Goal: Check status

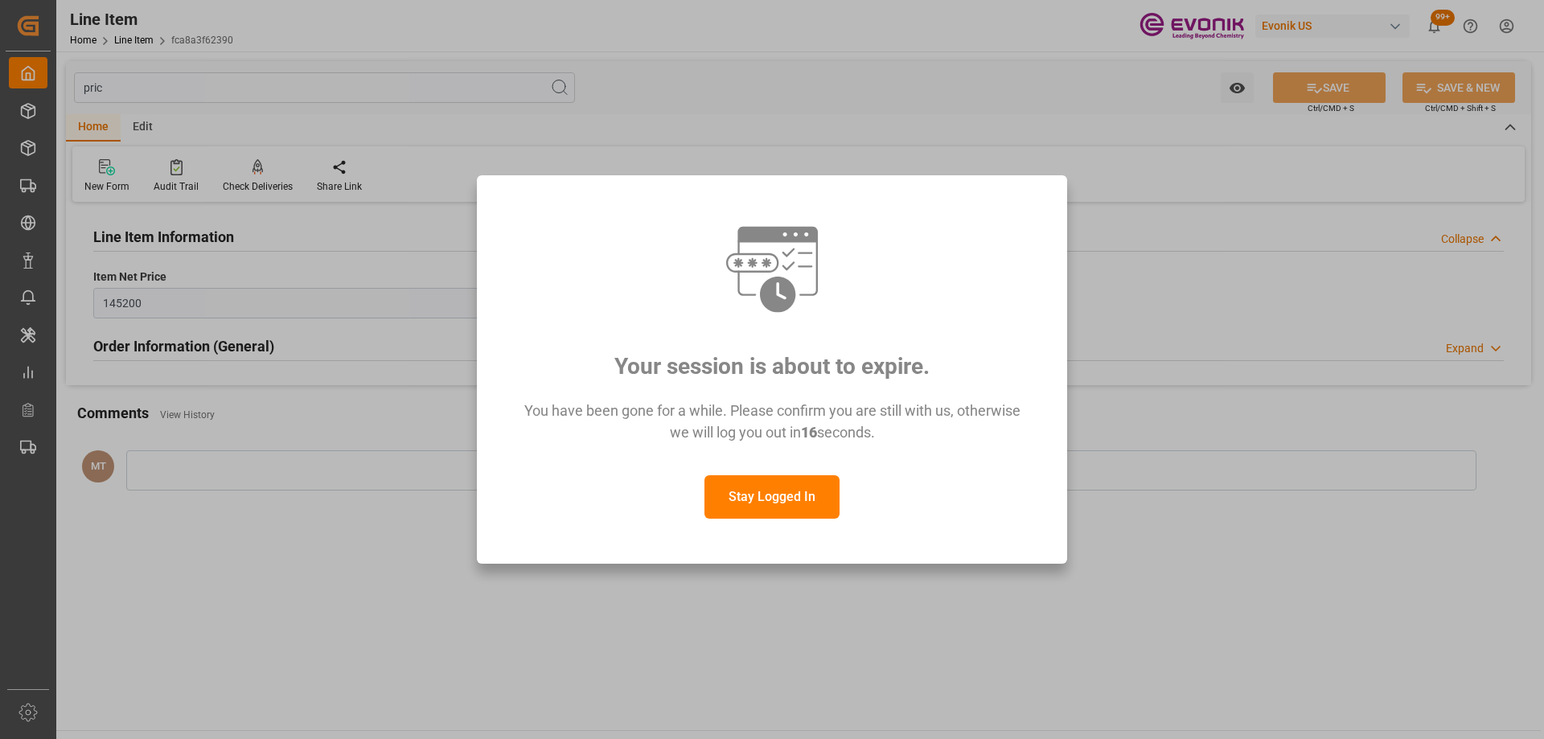
click at [798, 501] on button "Stay Logged In" at bounding box center [771, 496] width 135 height 43
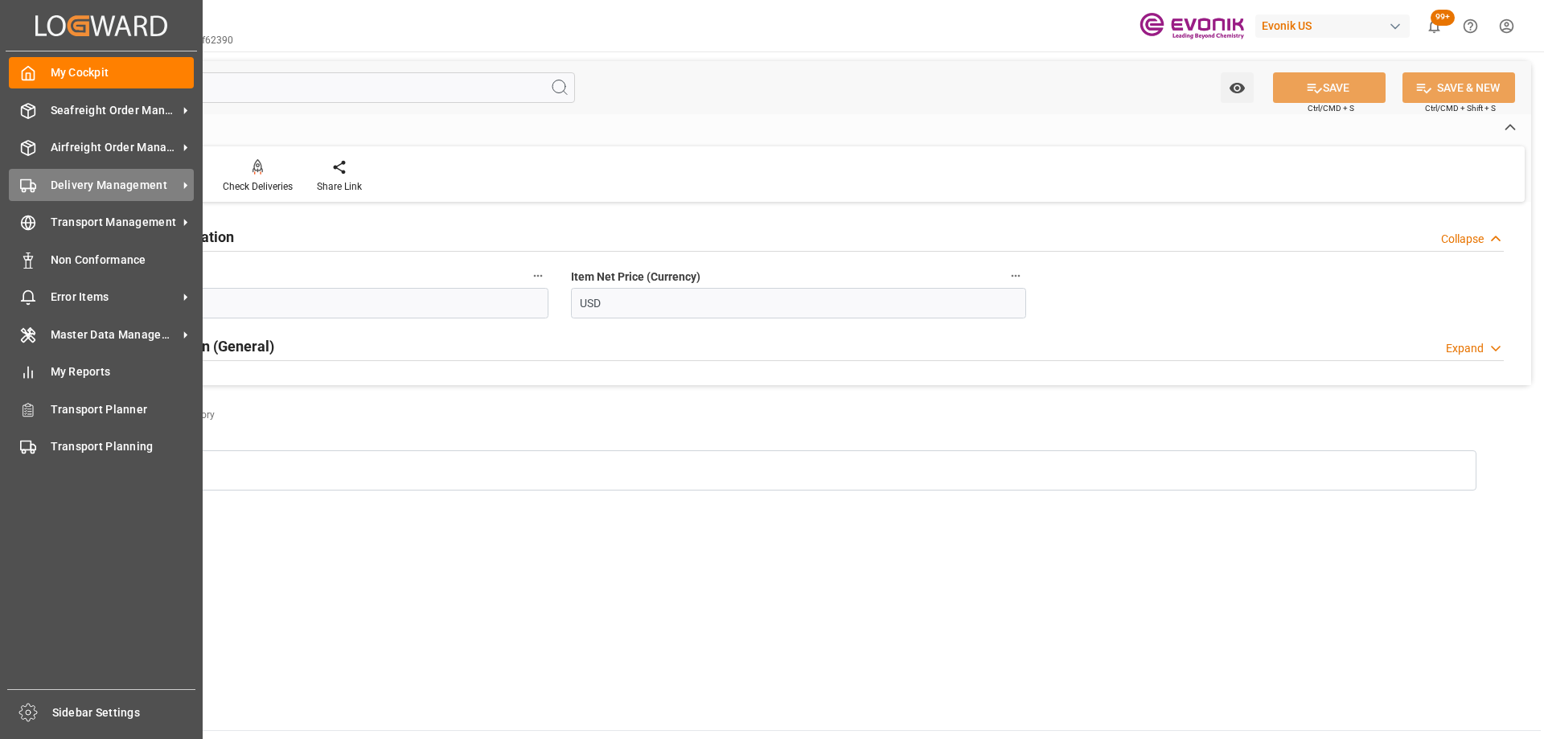
click at [53, 191] on div "Delivery Management Delivery Management" at bounding box center [101, 184] width 185 height 31
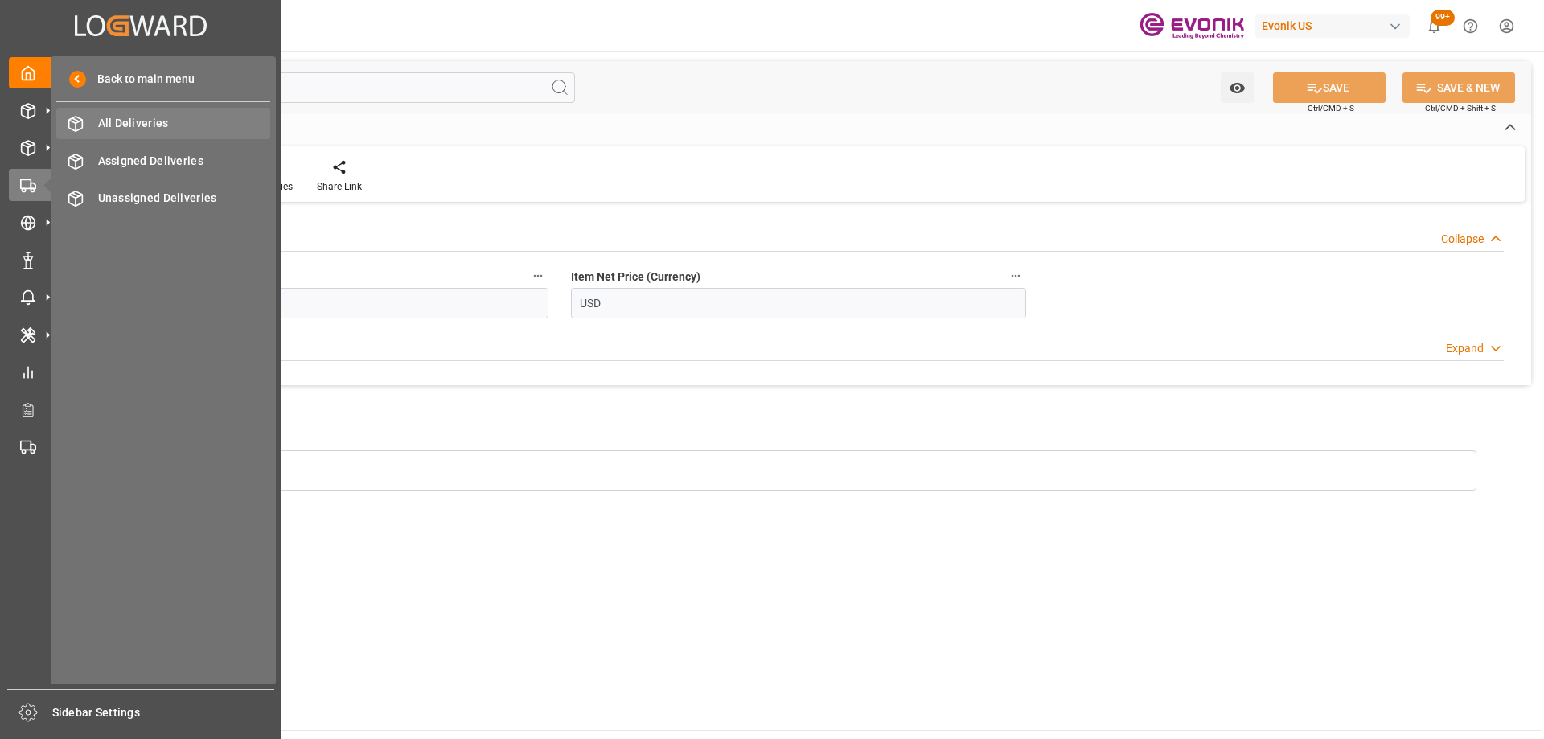
click at [124, 127] on span "All Deliveries" at bounding box center [184, 123] width 173 height 17
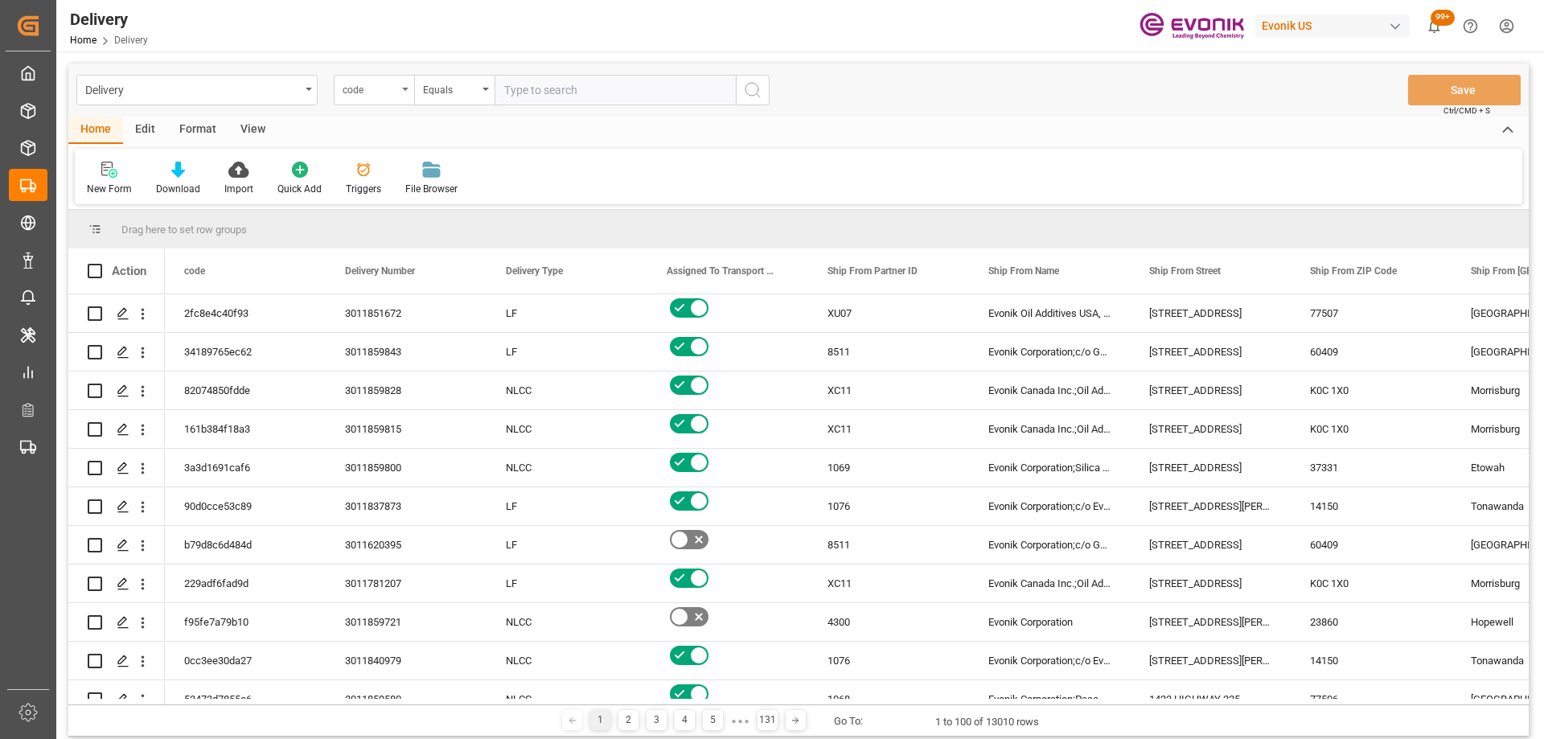
click at [394, 91] on div "code" at bounding box center [369, 88] width 55 height 18
type input "order"
click at [436, 195] on div "Order Number" at bounding box center [454, 198] width 240 height 34
click at [552, 87] on input "text" at bounding box center [614, 90] width 241 height 31
paste input "0046457401"
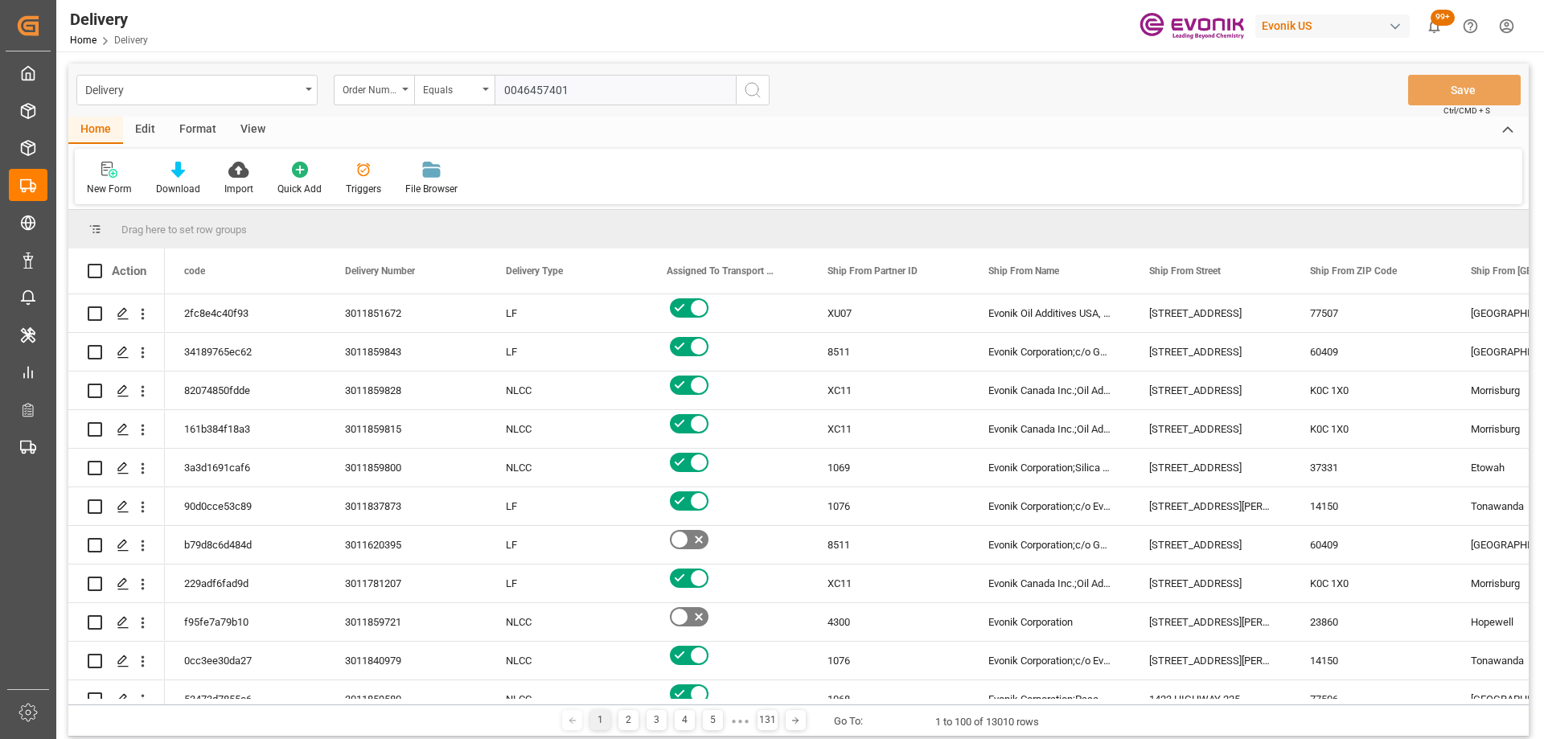
type input "0046457401"
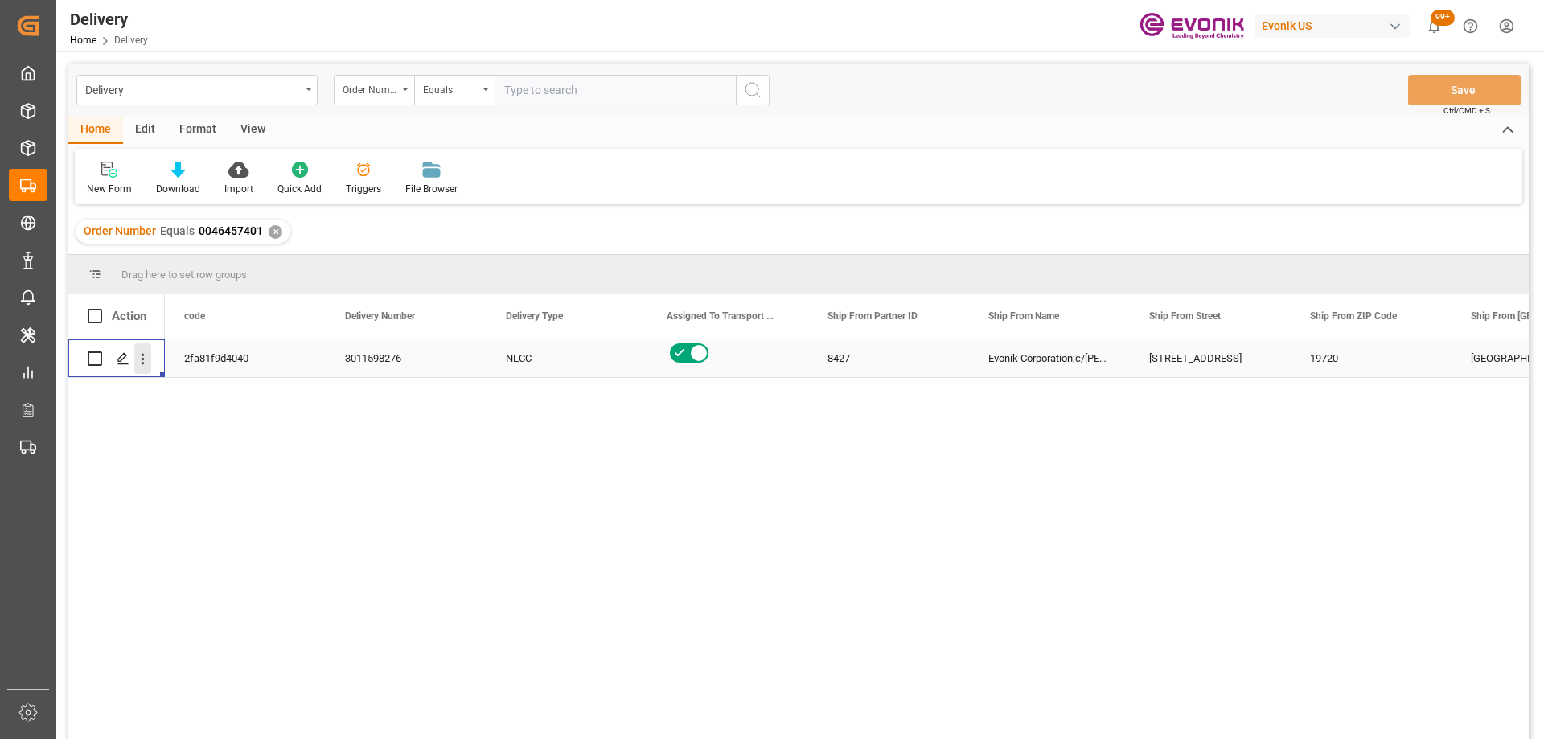
click at [146, 359] on icon "open menu" at bounding box center [142, 359] width 17 height 17
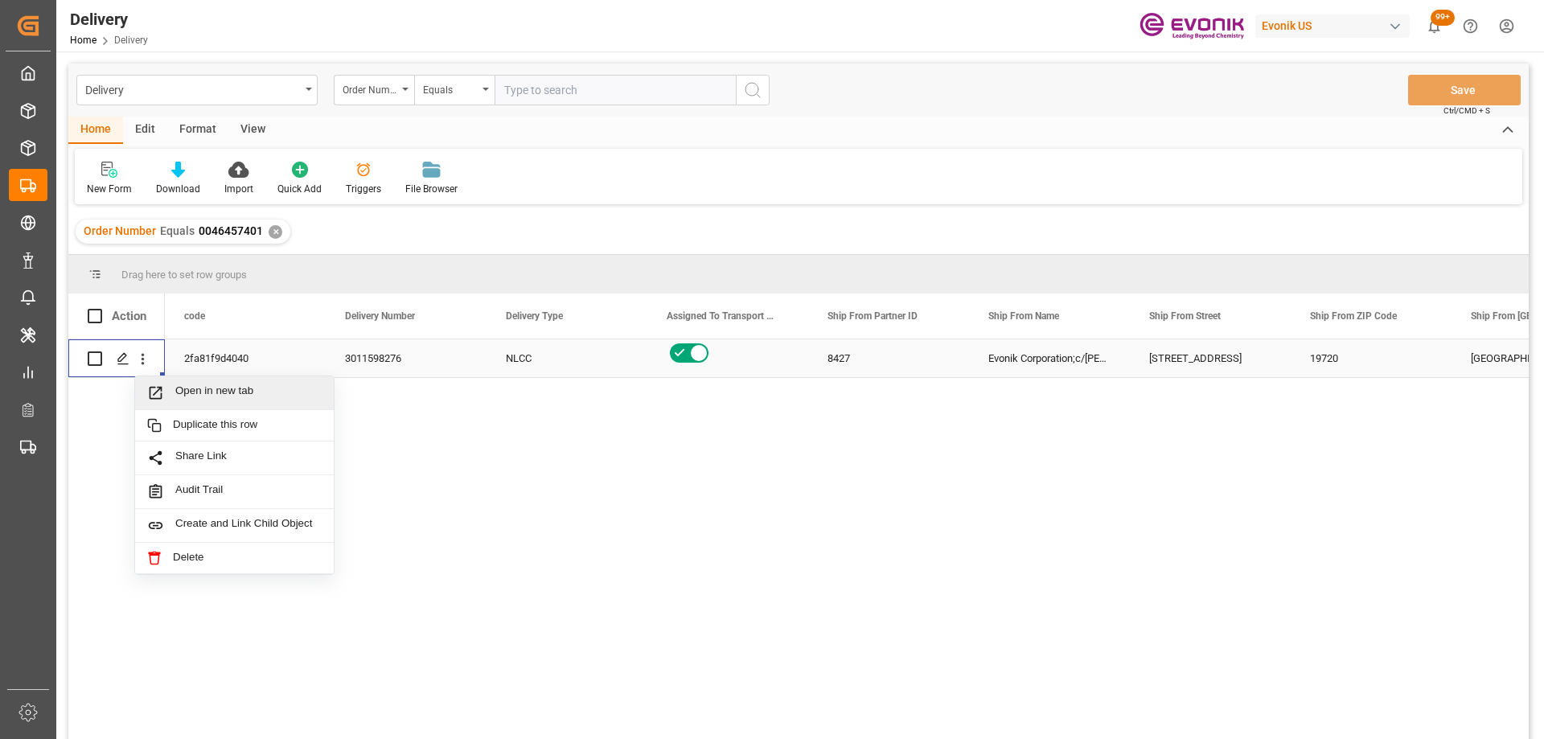
click at [168, 392] on span "Press SPACE to select this row." at bounding box center [161, 392] width 28 height 17
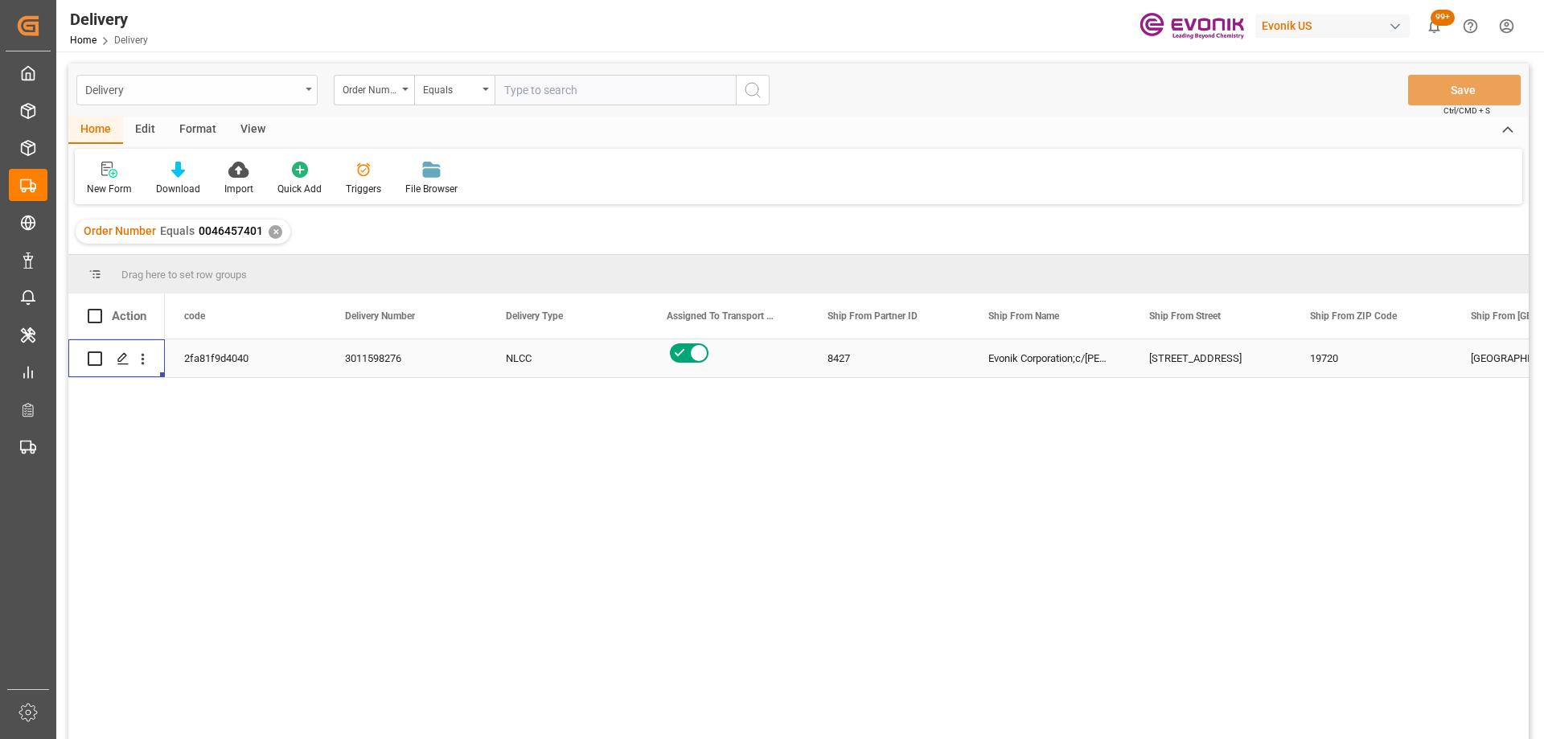
click at [212, 92] on div "Delivery" at bounding box center [192, 89] width 215 height 20
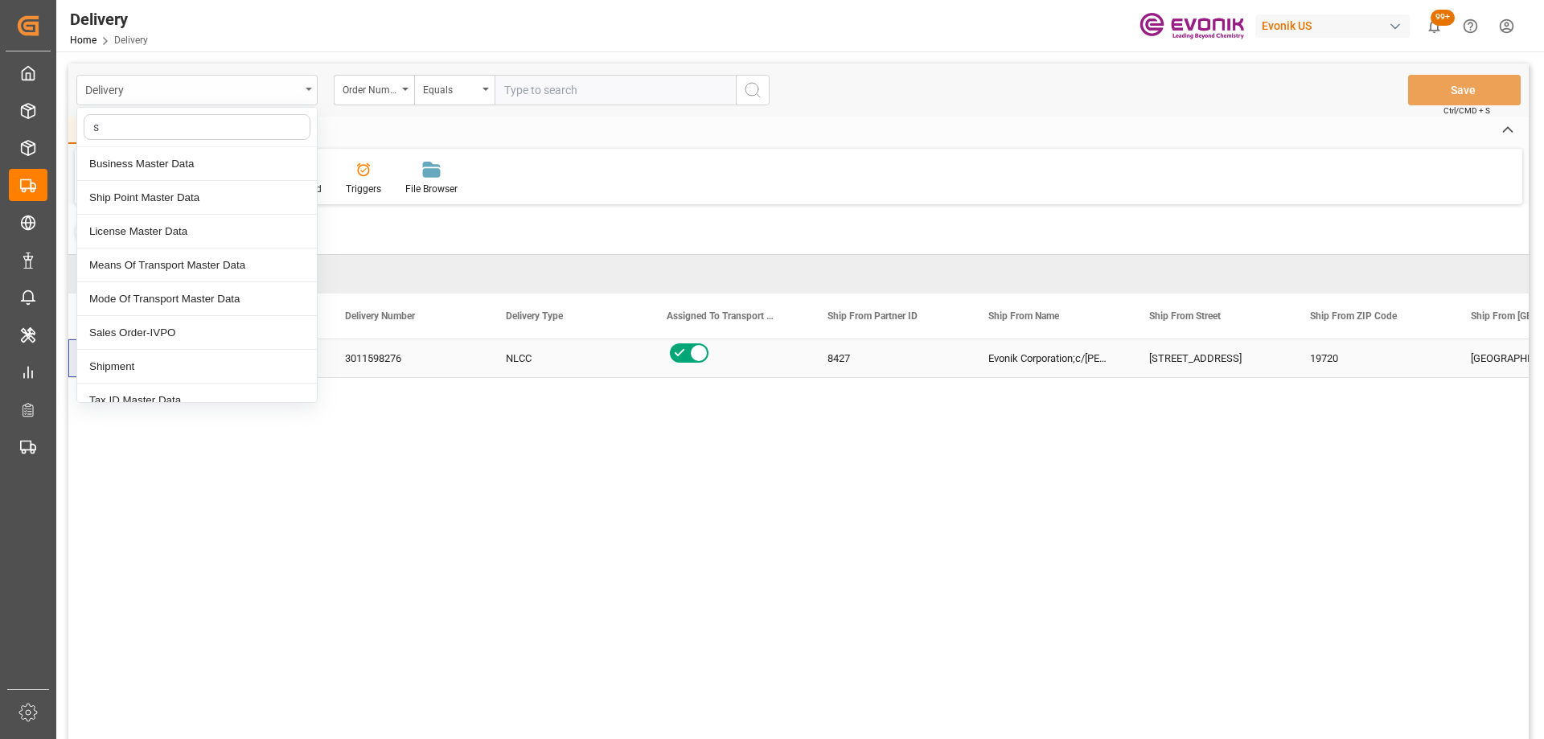
type input "sa"
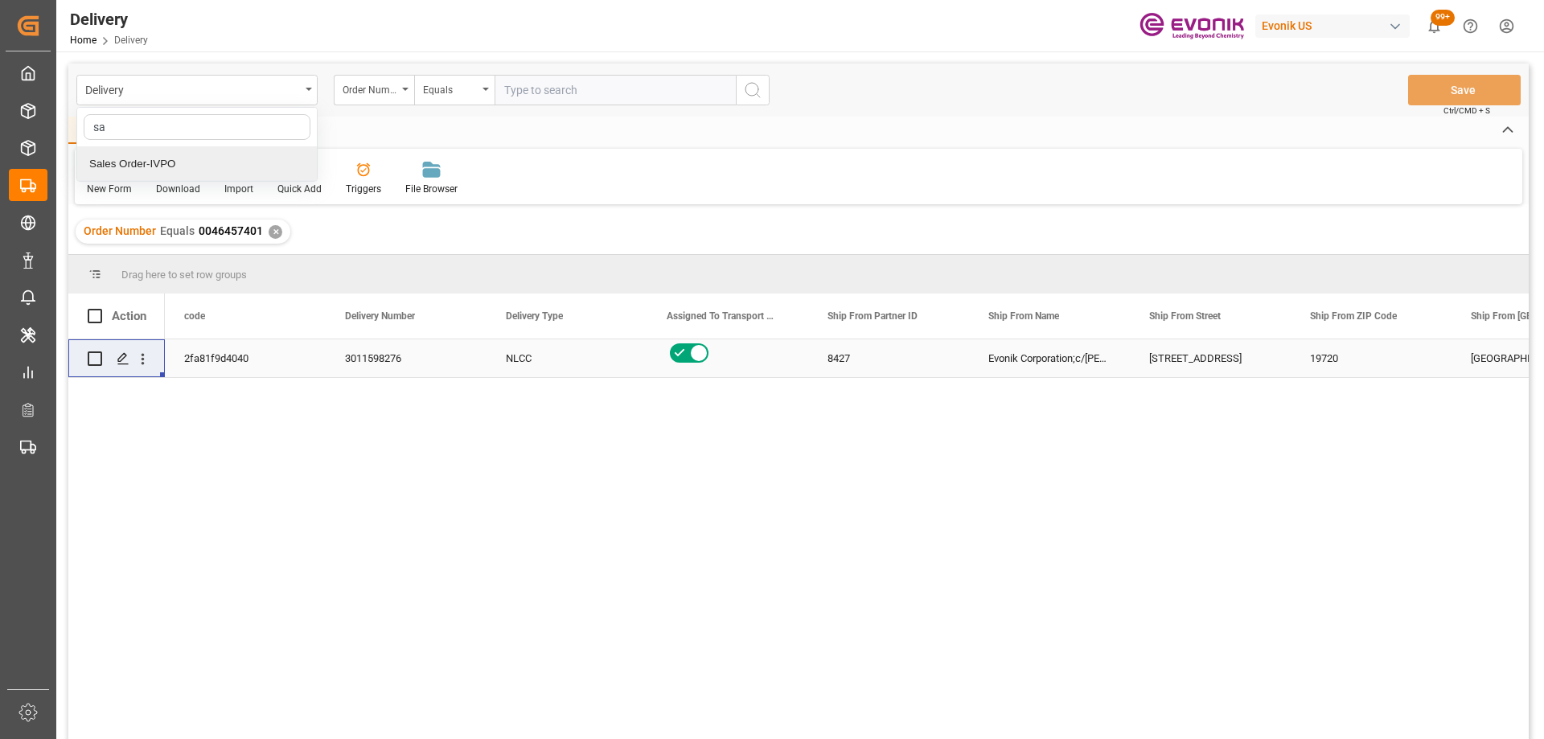
click at [165, 152] on div "Sales Order-IVPO" at bounding box center [197, 164] width 240 height 34
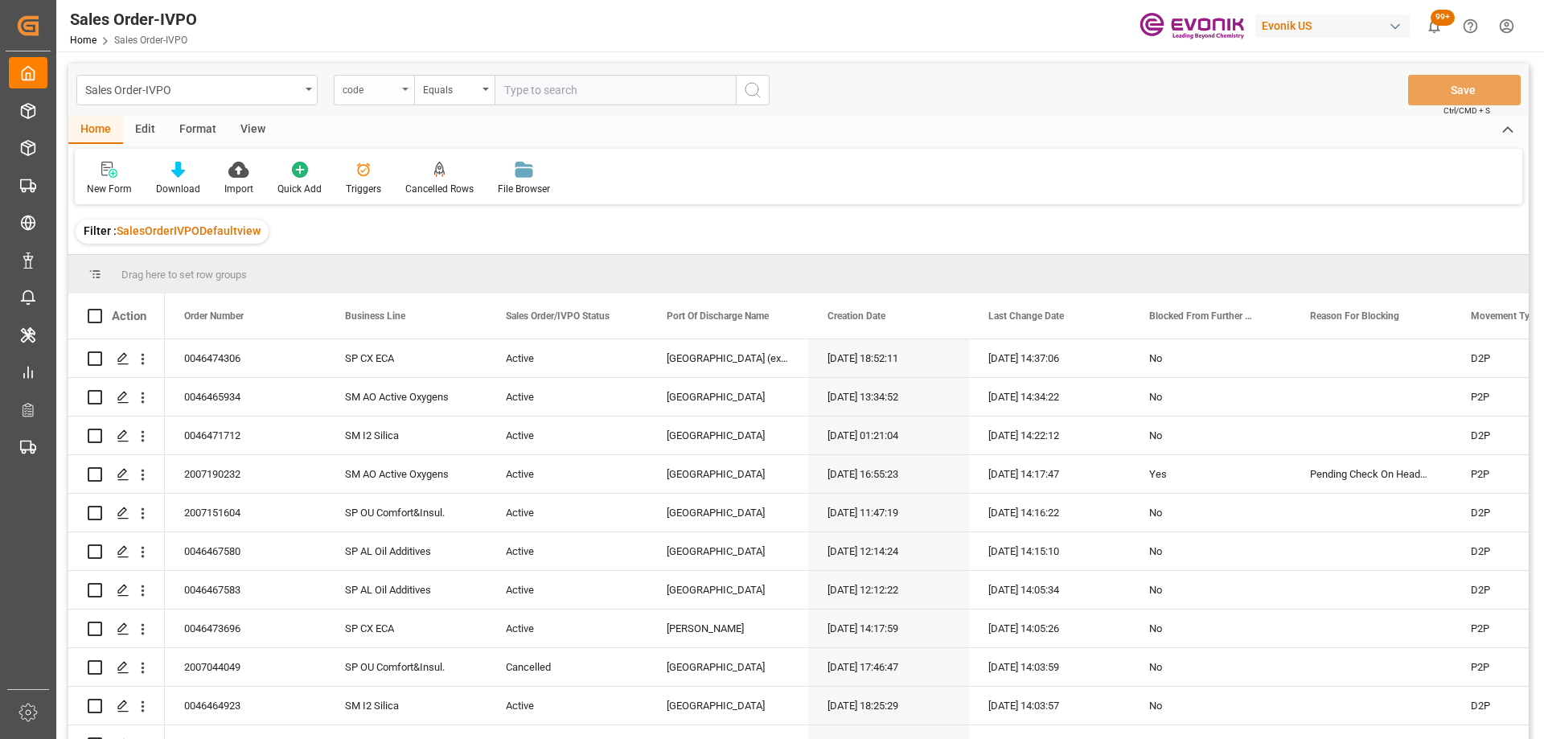
click at [388, 88] on div "code" at bounding box center [369, 88] width 55 height 18
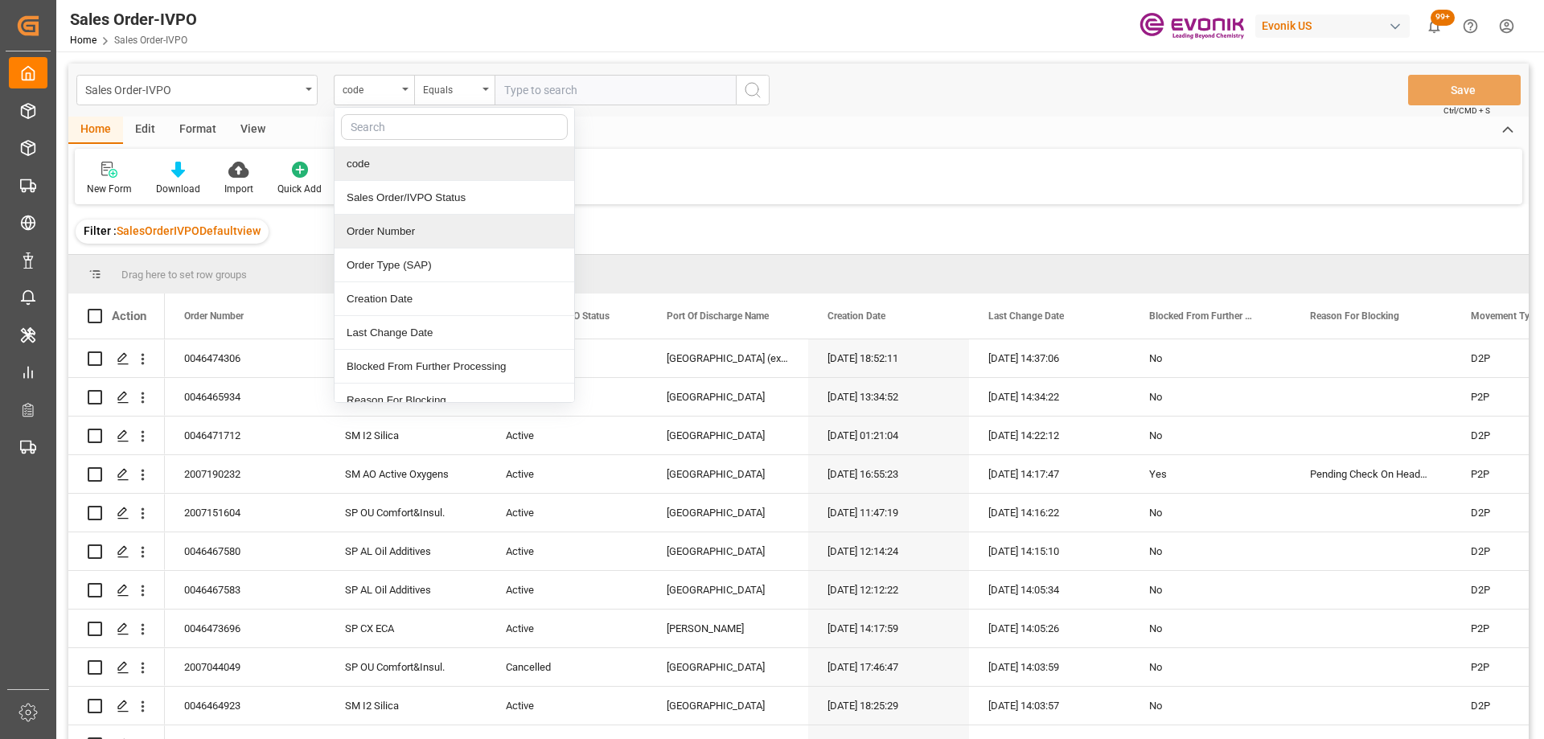
click at [391, 232] on div "Order Number" at bounding box center [454, 232] width 240 height 34
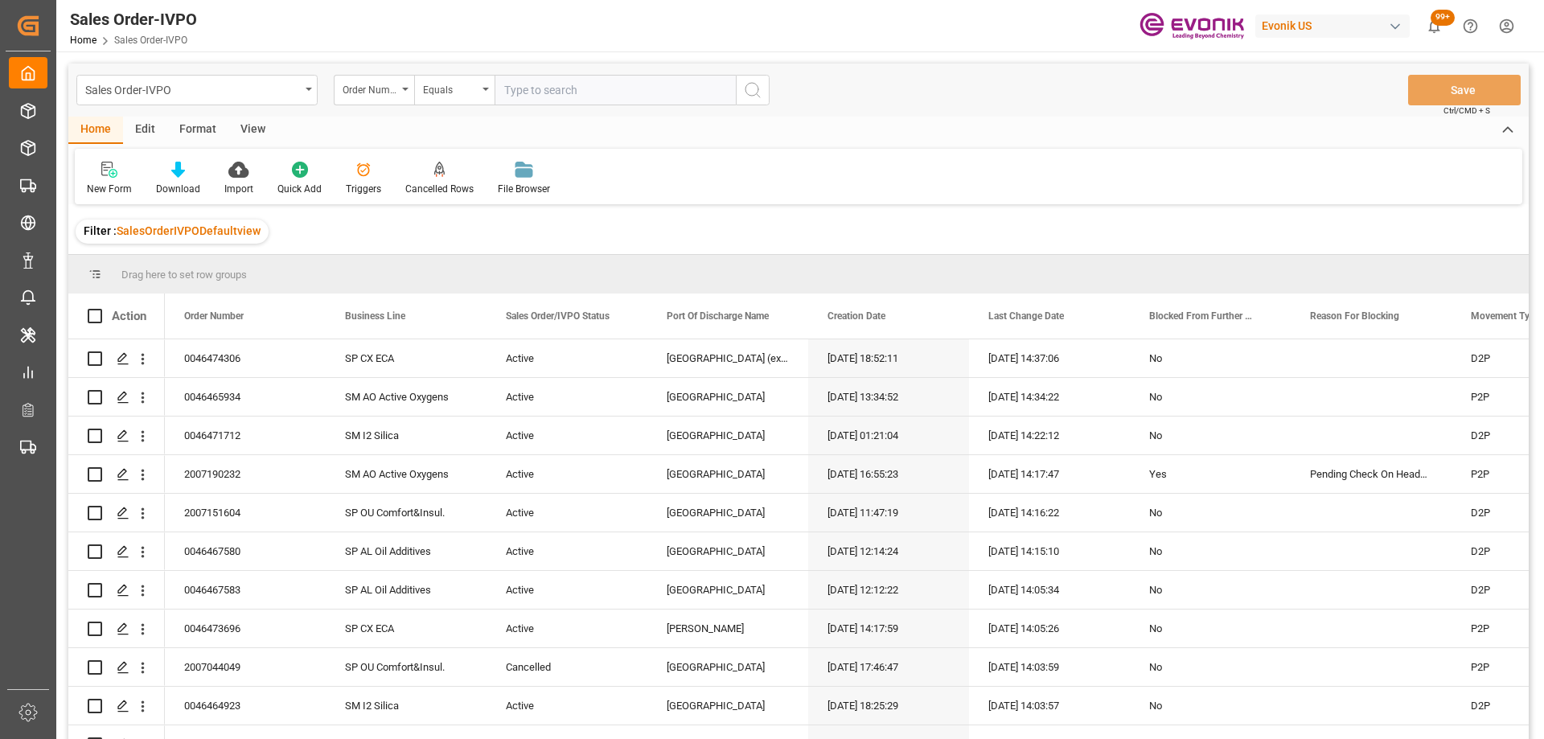
click at [531, 92] on input "text" at bounding box center [614, 90] width 241 height 31
paste input "2007044049"
type input "2007044049"
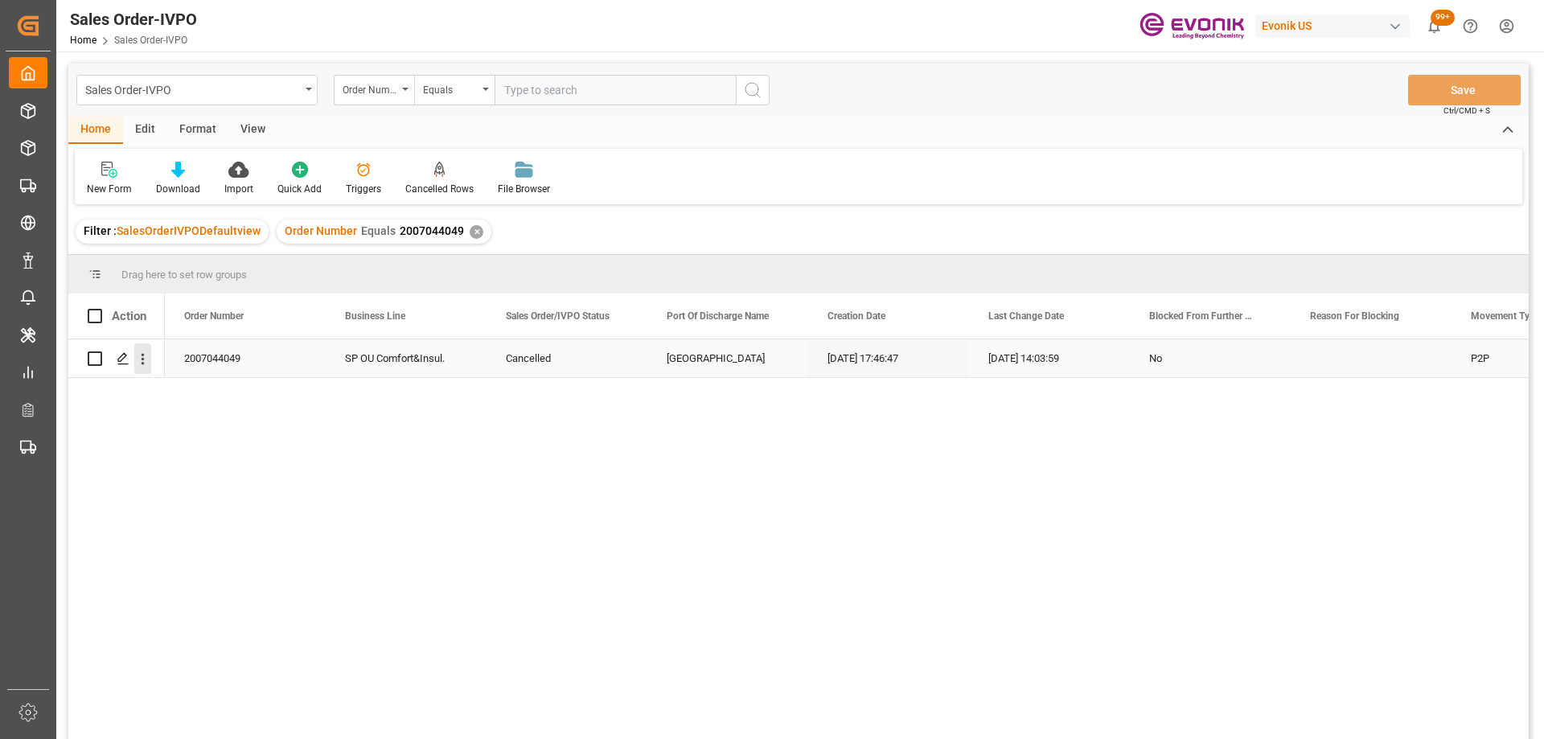
click at [149, 355] on icon "open menu" at bounding box center [142, 359] width 17 height 17
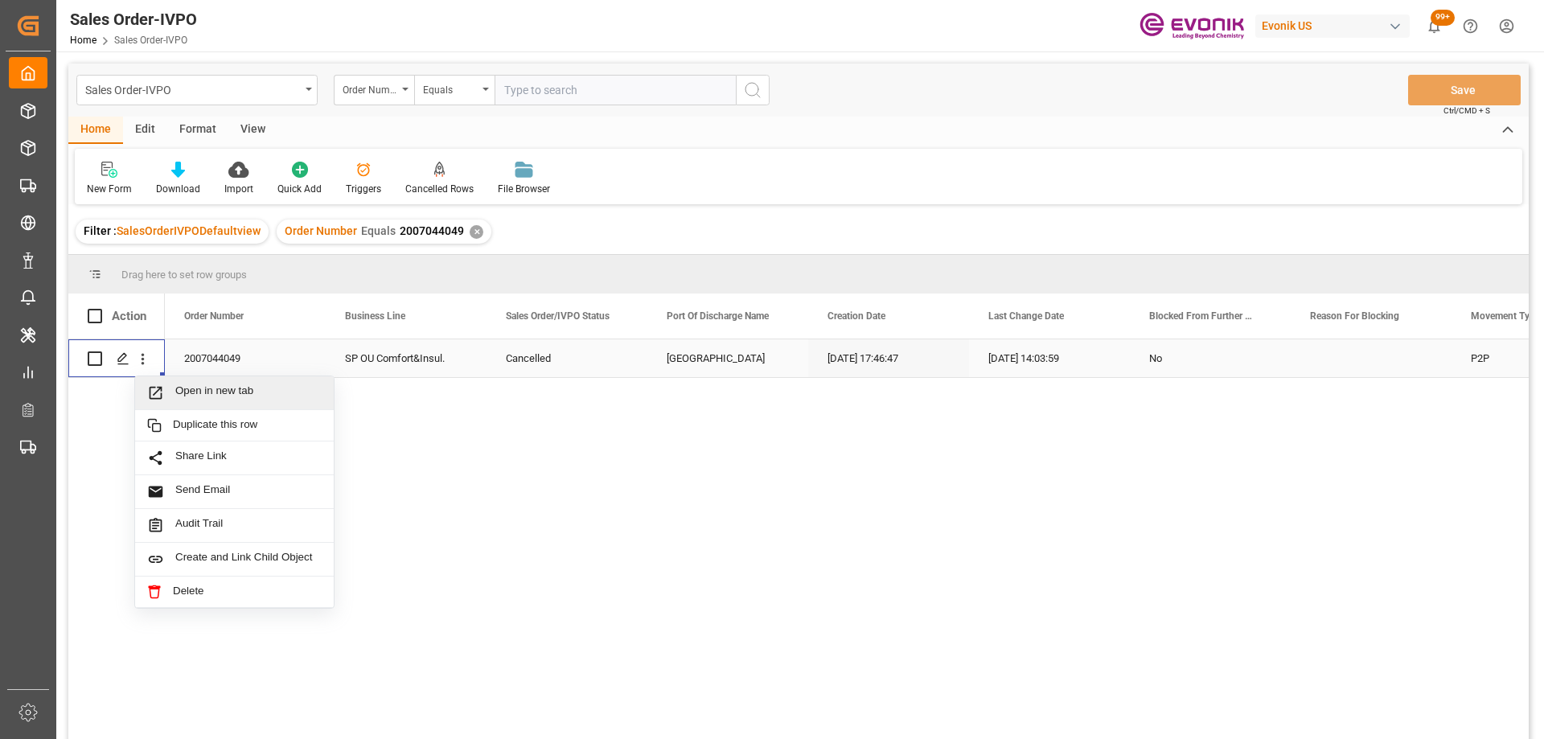
click at [190, 385] on span "Open in new tab" at bounding box center [248, 392] width 146 height 17
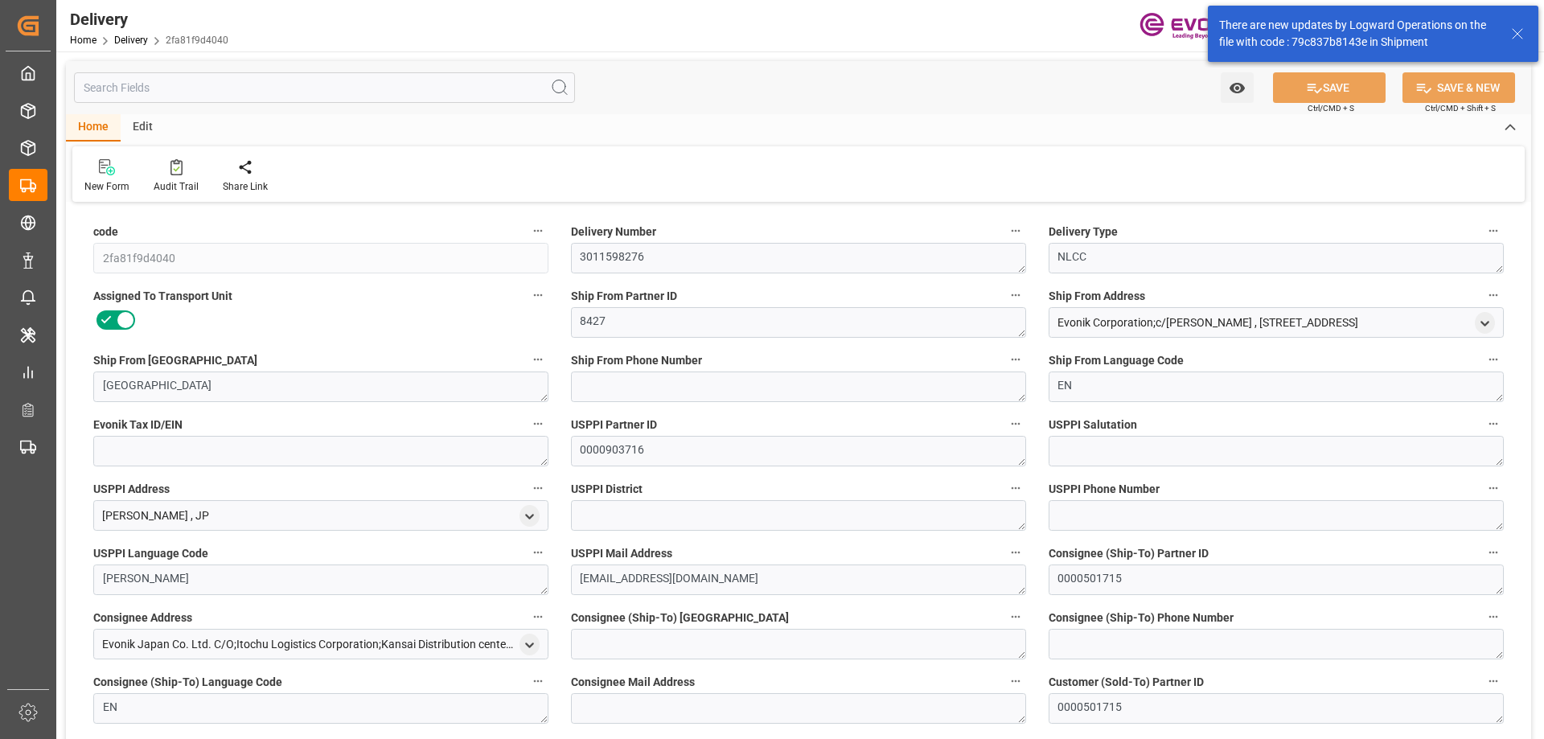
type input "[DATE]"
type input "06-20-2025 00:00"
type input "06-18-2025 13:26"
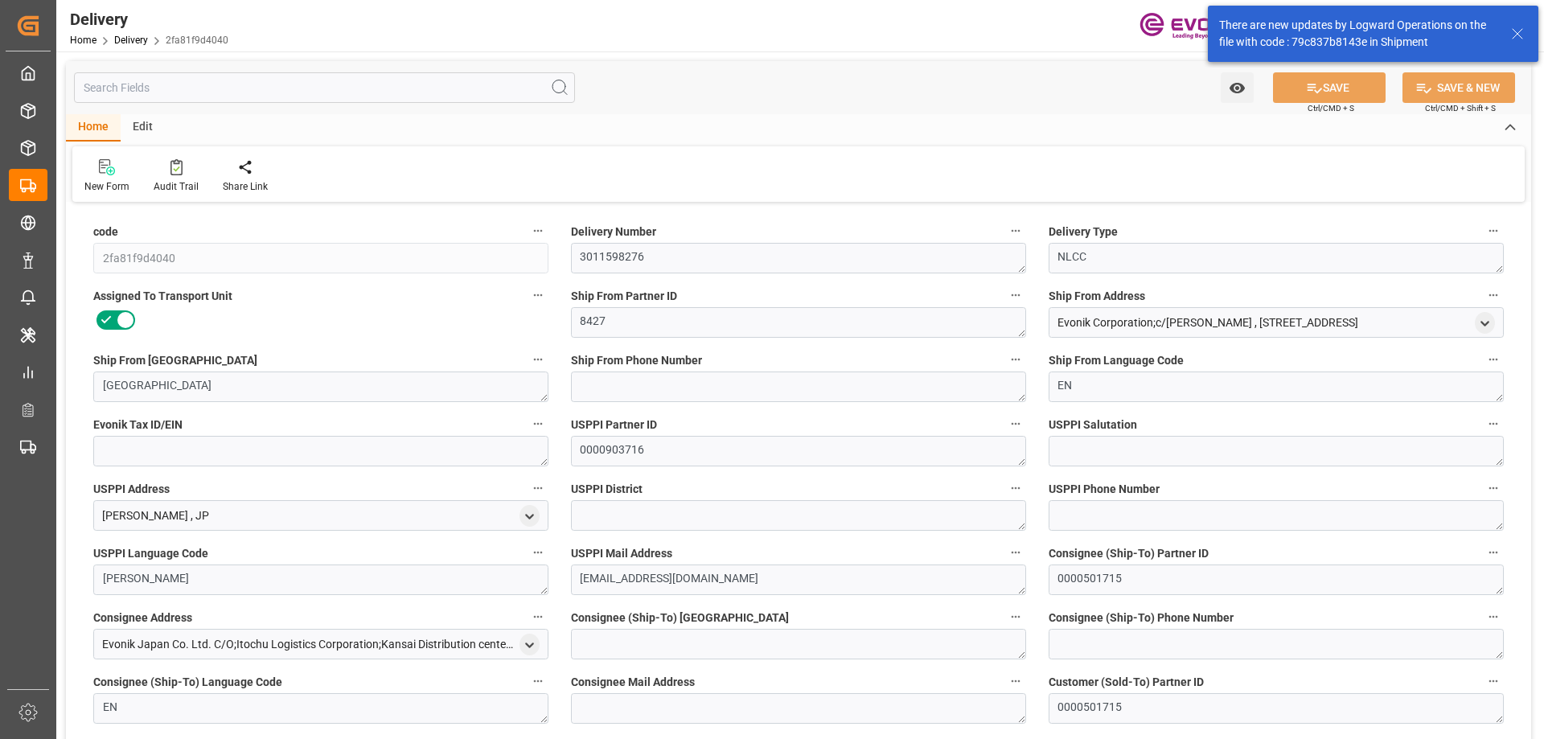
type input "06-20-2025 14:25"
click at [148, 78] on input "text" at bounding box center [324, 87] width 501 height 31
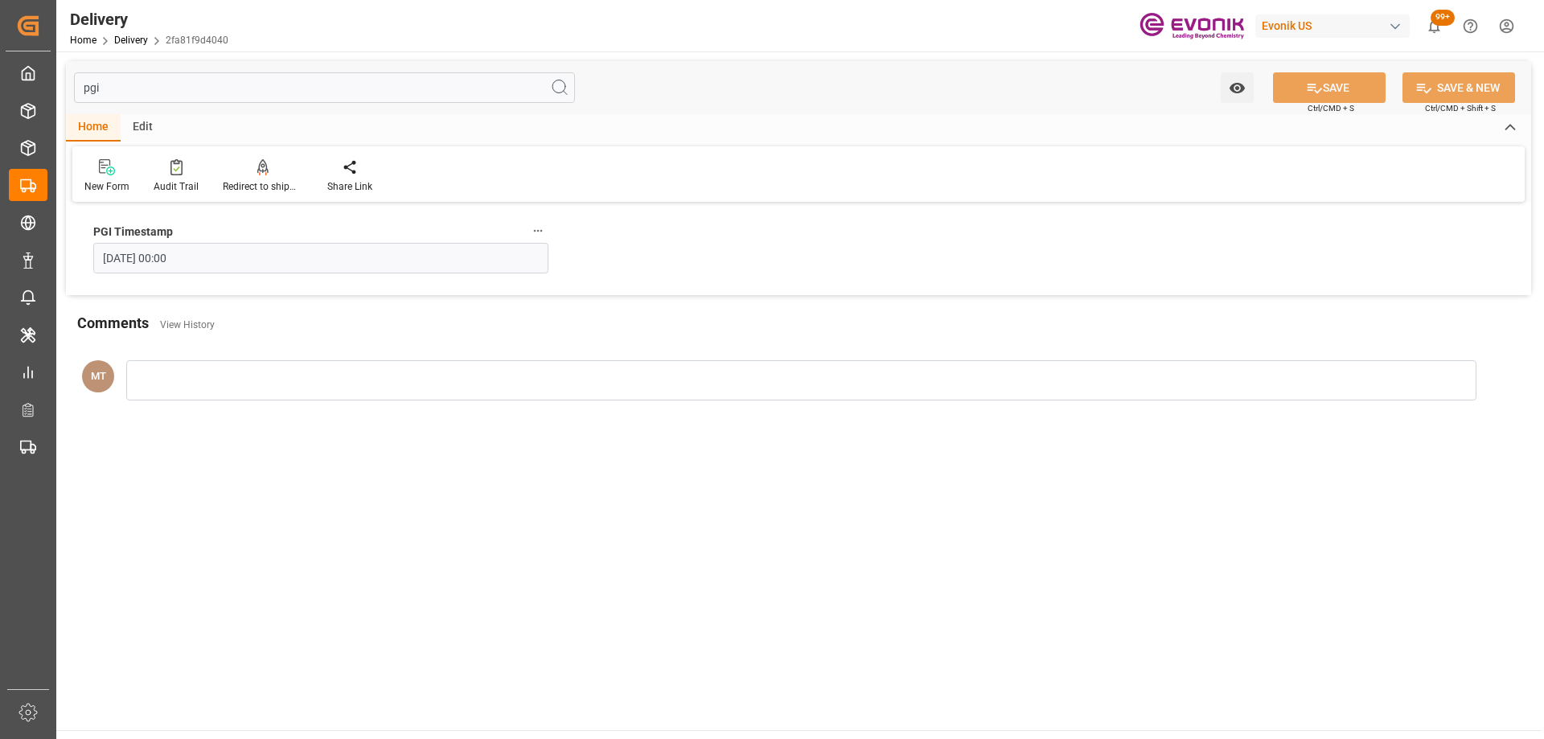
type input "pgi"
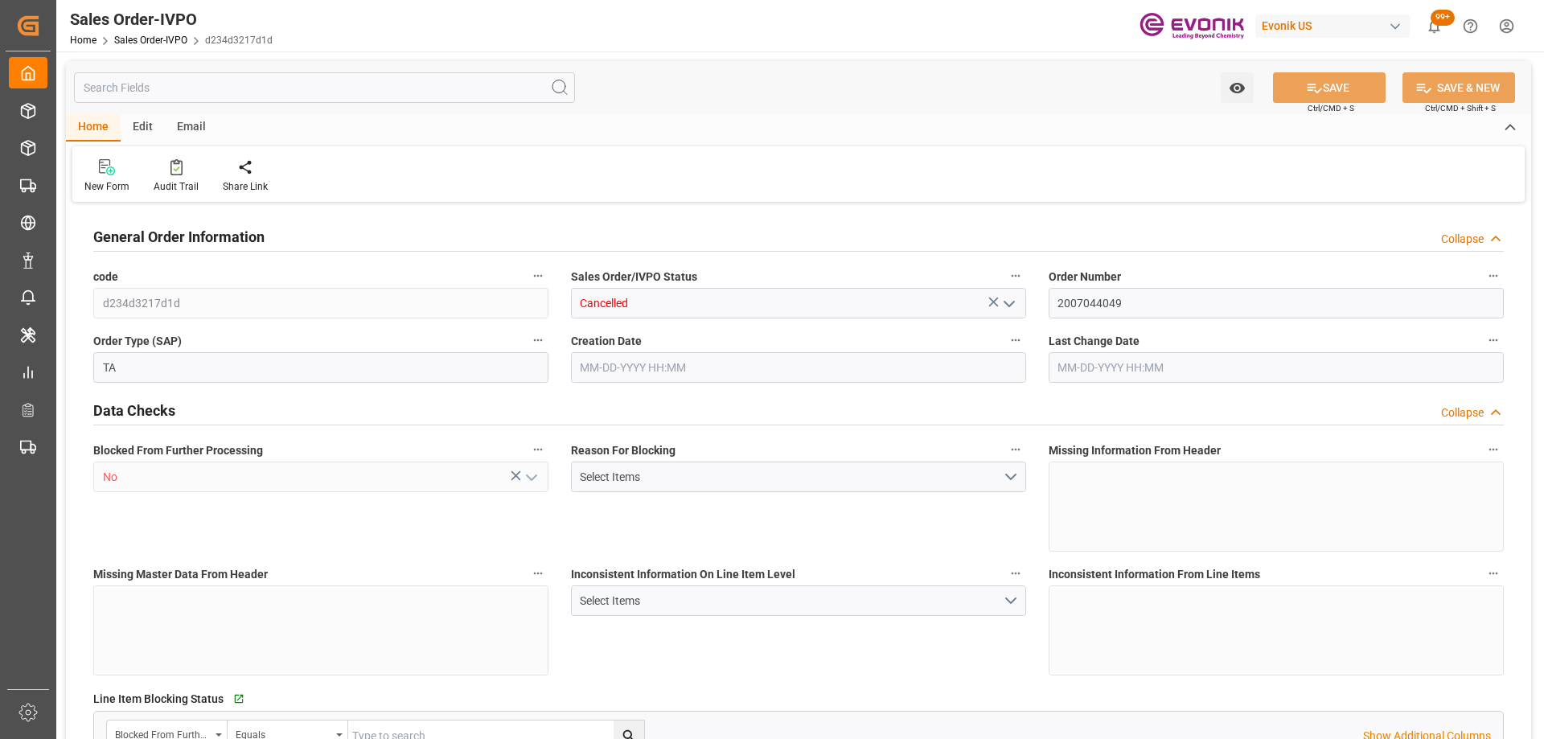
type input "ECGYE"
type input "0"
type input "1"
type input "0"
type input "06-10-2025 17:46"
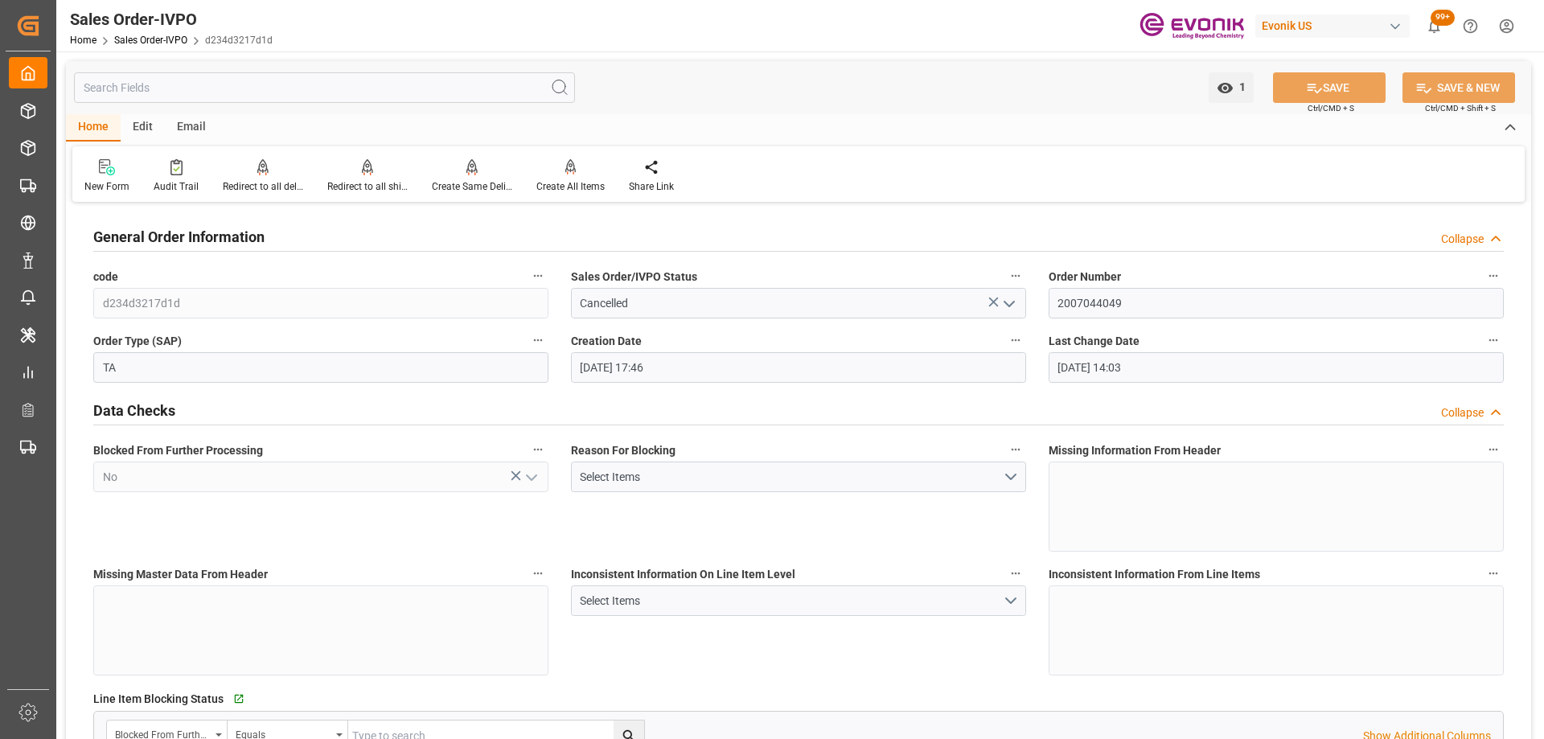
type input "09-23-2025 14:03"
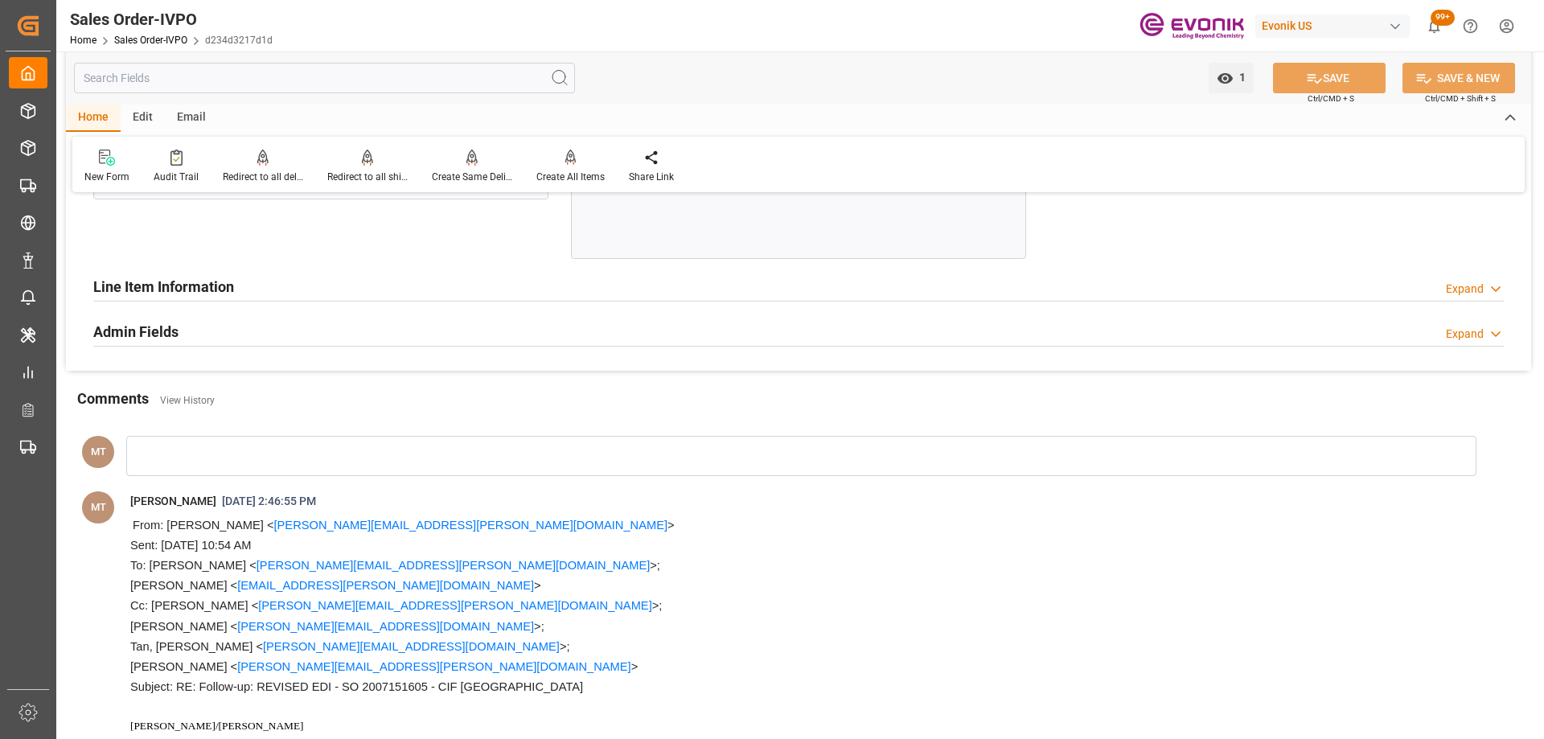
scroll to position [3698, 0]
